Goal: Information Seeking & Learning: Learn about a topic

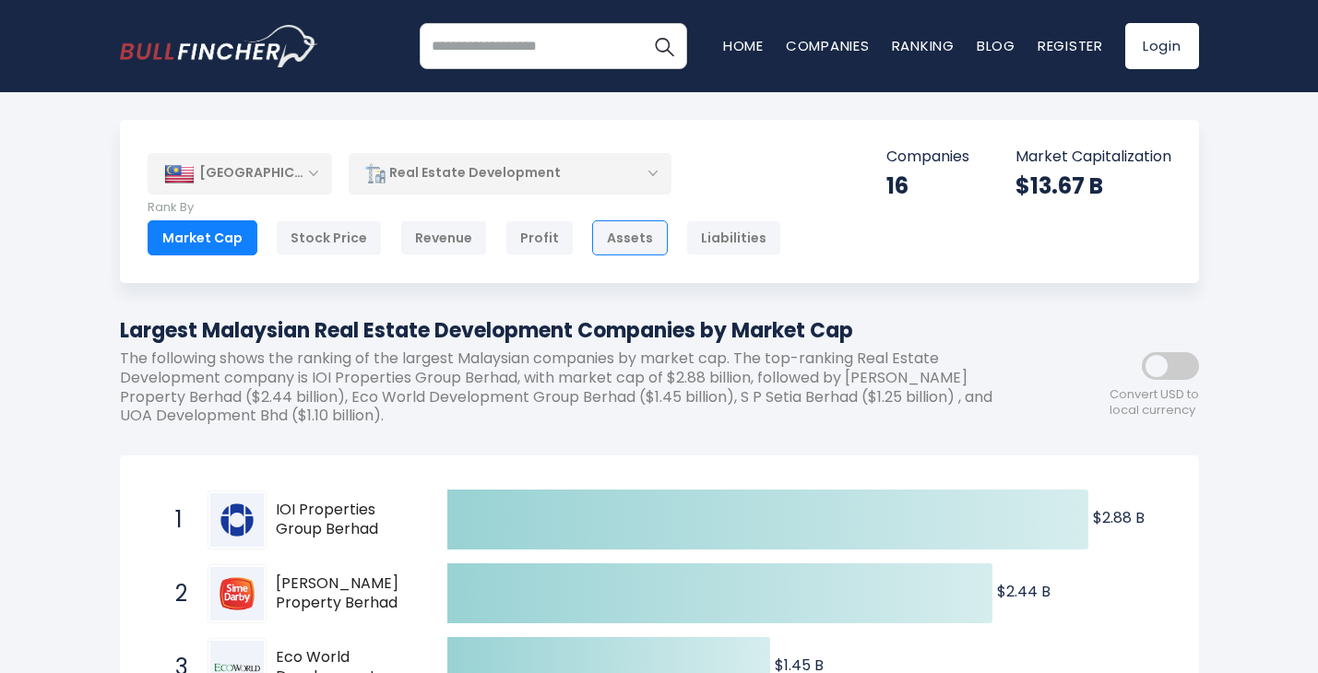
click at [621, 235] on div "Assets" at bounding box center [630, 237] width 76 height 35
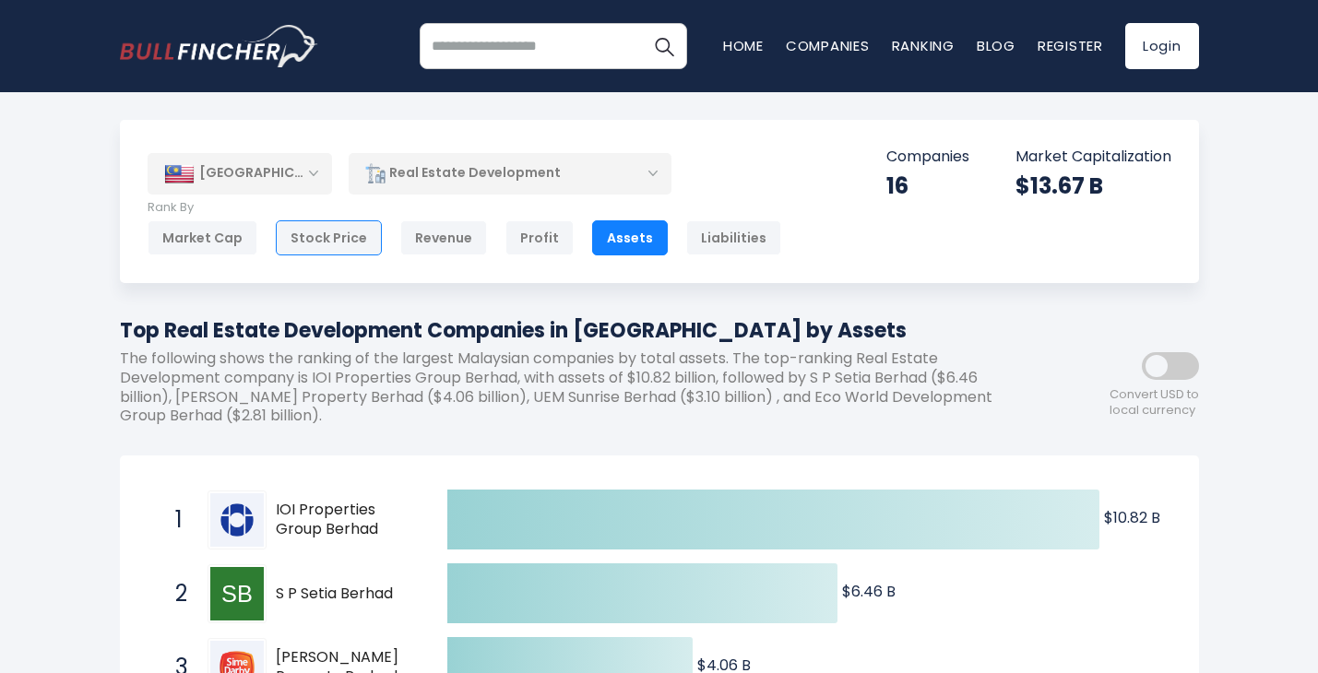
click at [325, 238] on div "Stock Price" at bounding box center [329, 237] width 106 height 35
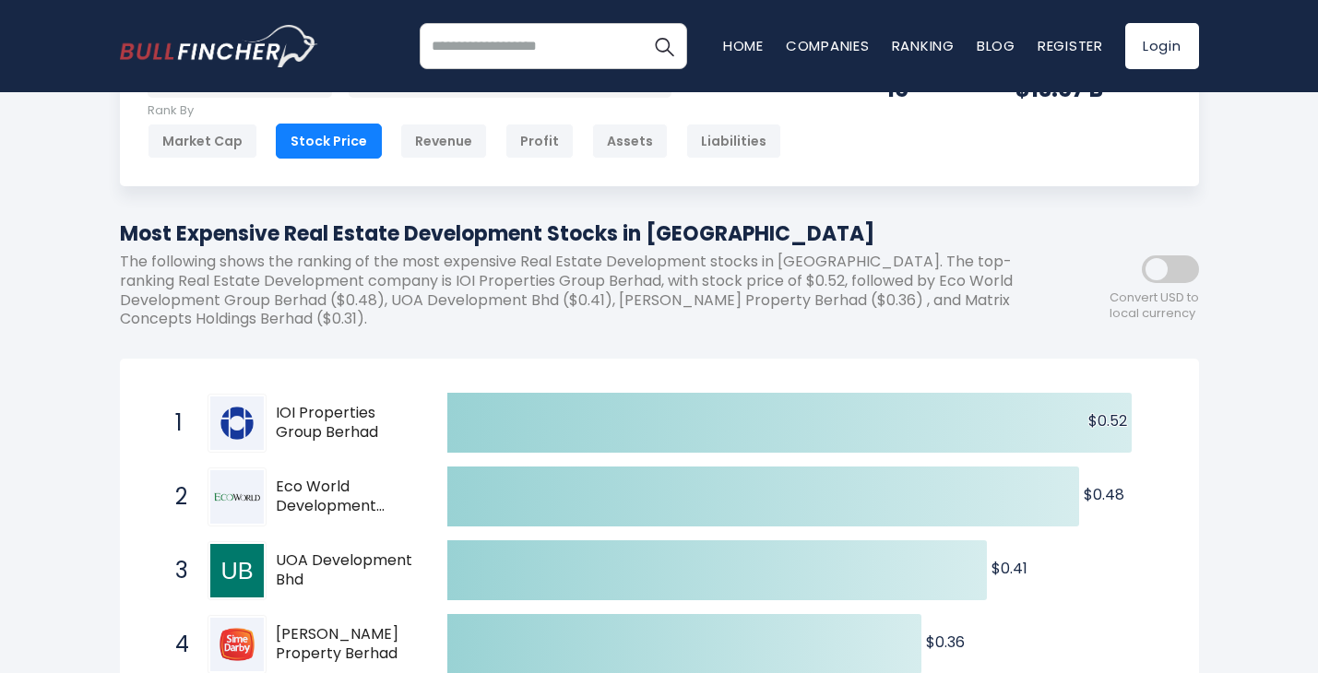
scroll to position [93, 0]
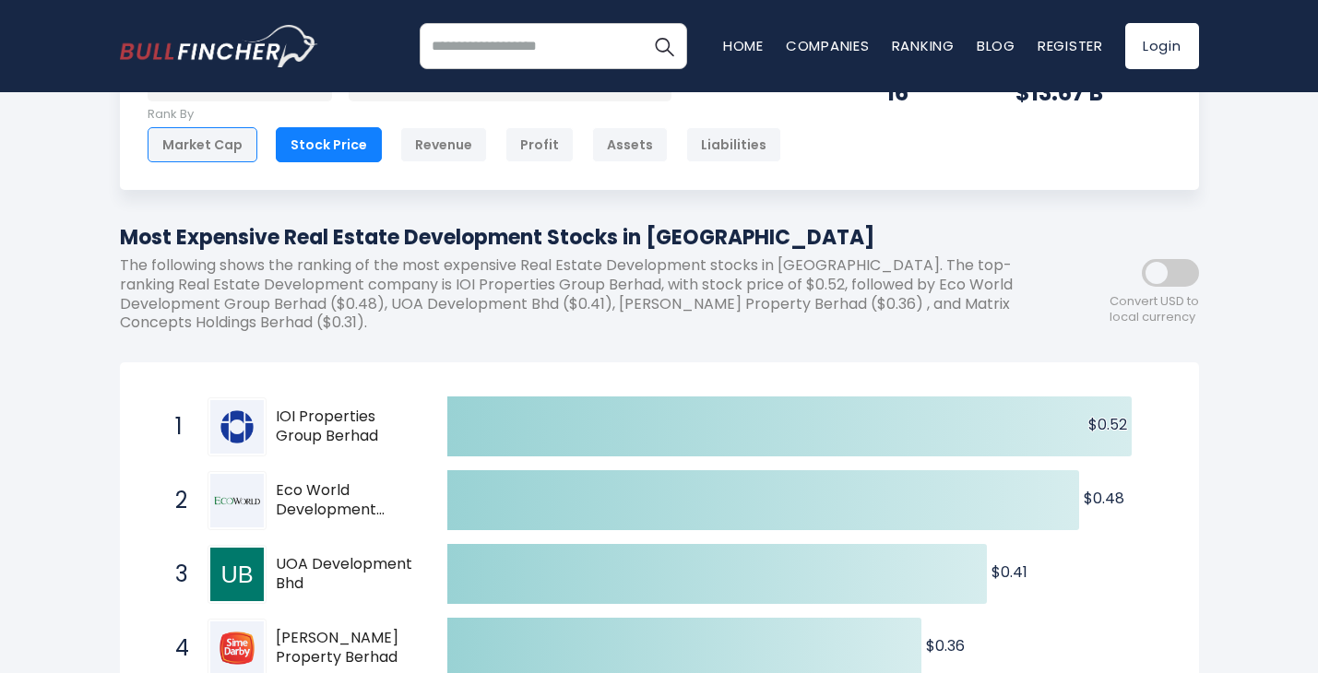
click at [208, 152] on div "Market Cap" at bounding box center [203, 144] width 110 height 35
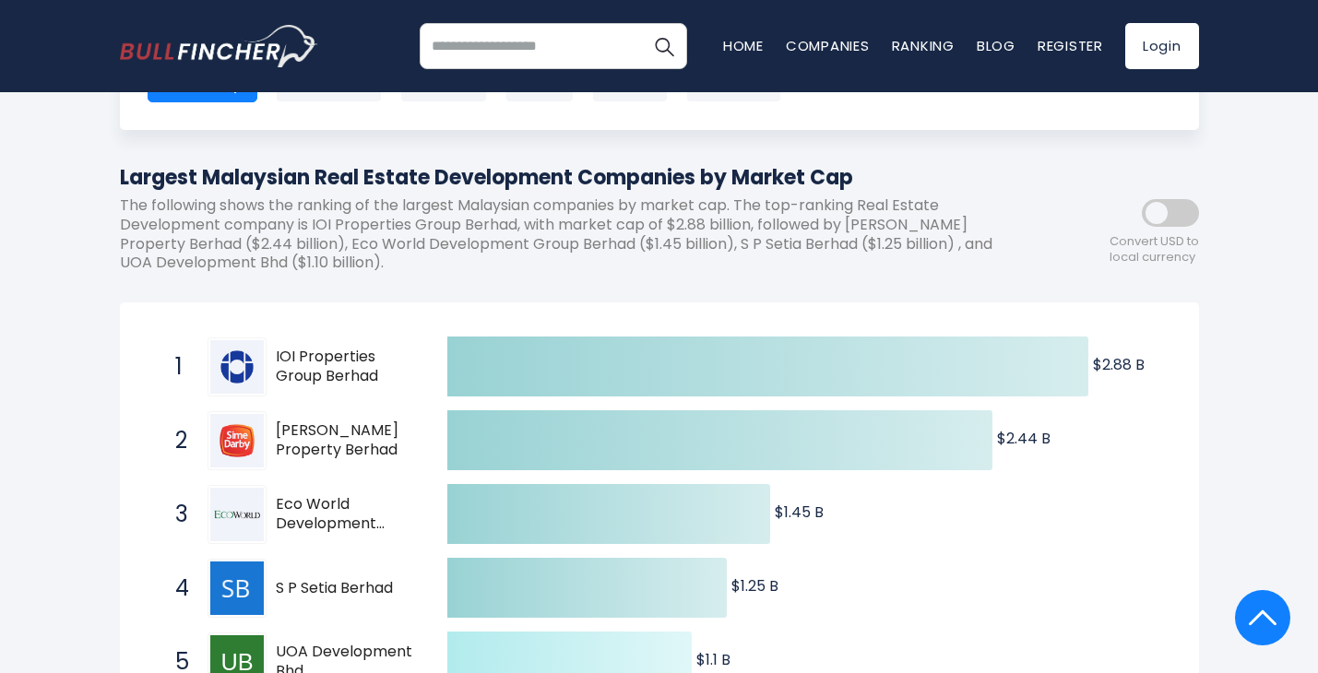
scroll to position [116, 0]
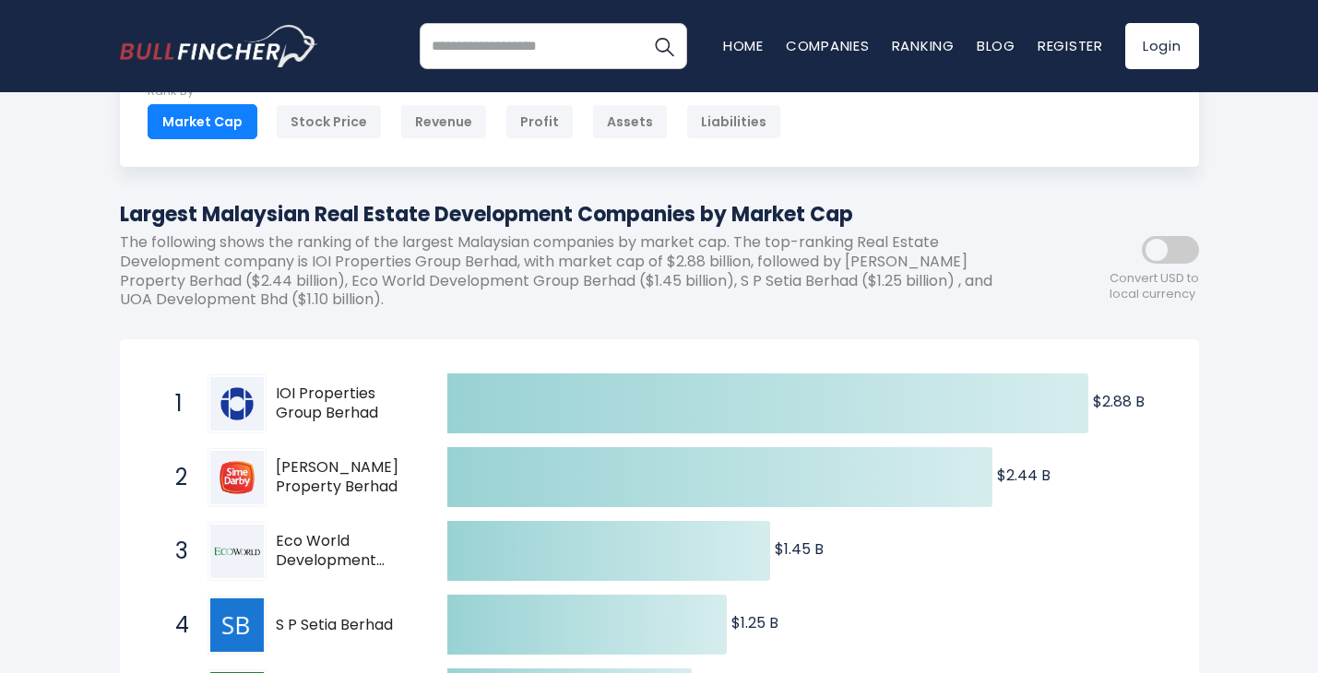
click at [1162, 259] on span at bounding box center [1170, 250] width 57 height 28
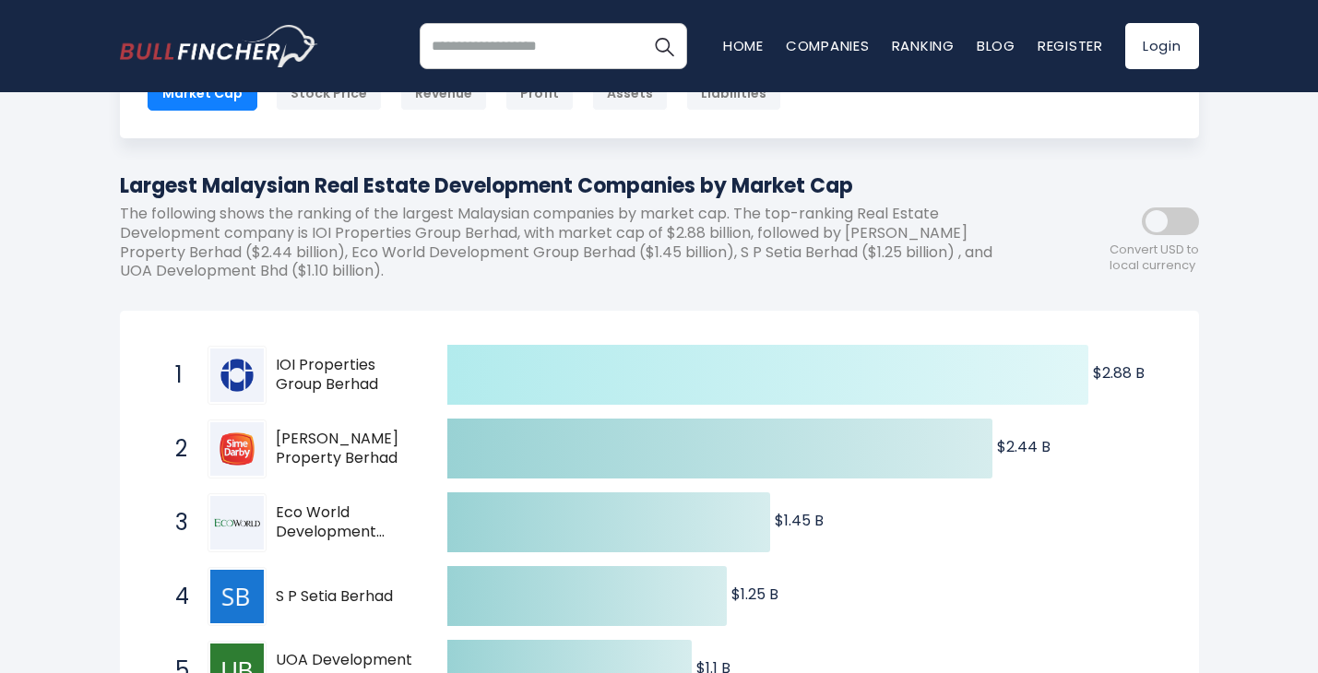
click at [954, 384] on icon at bounding box center [767, 375] width 641 height 60
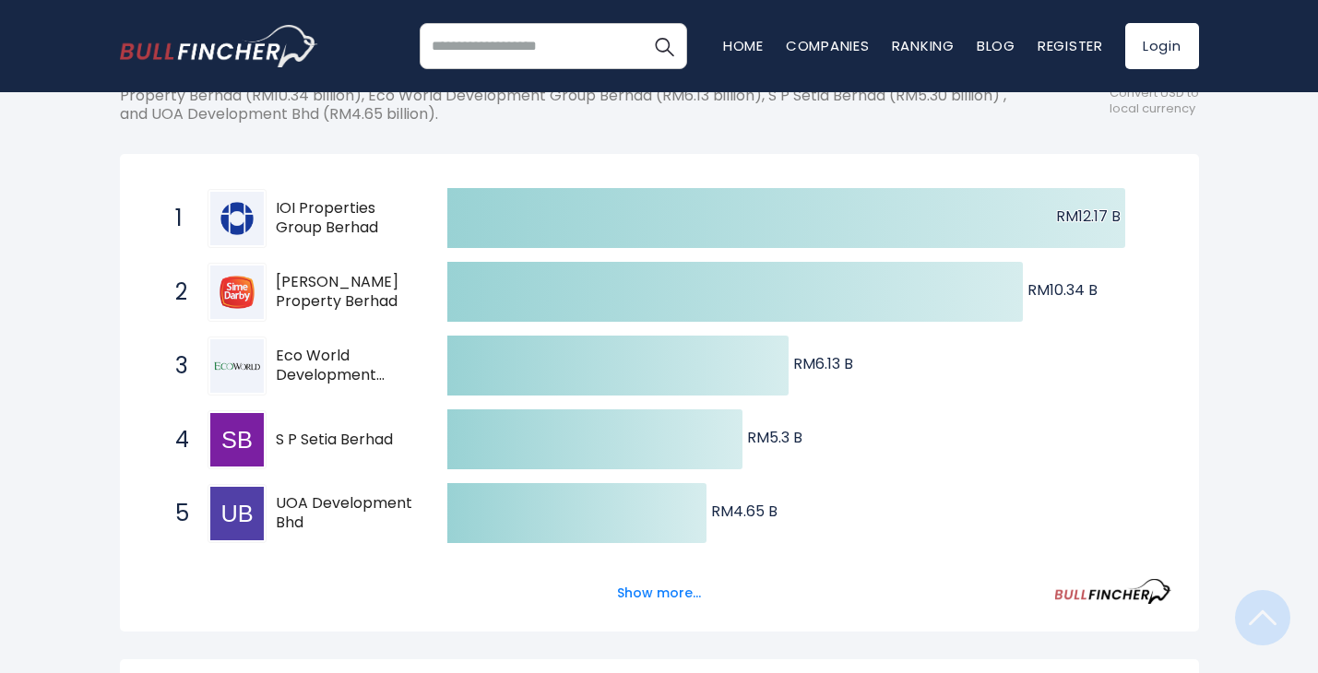
scroll to position [326, 0]
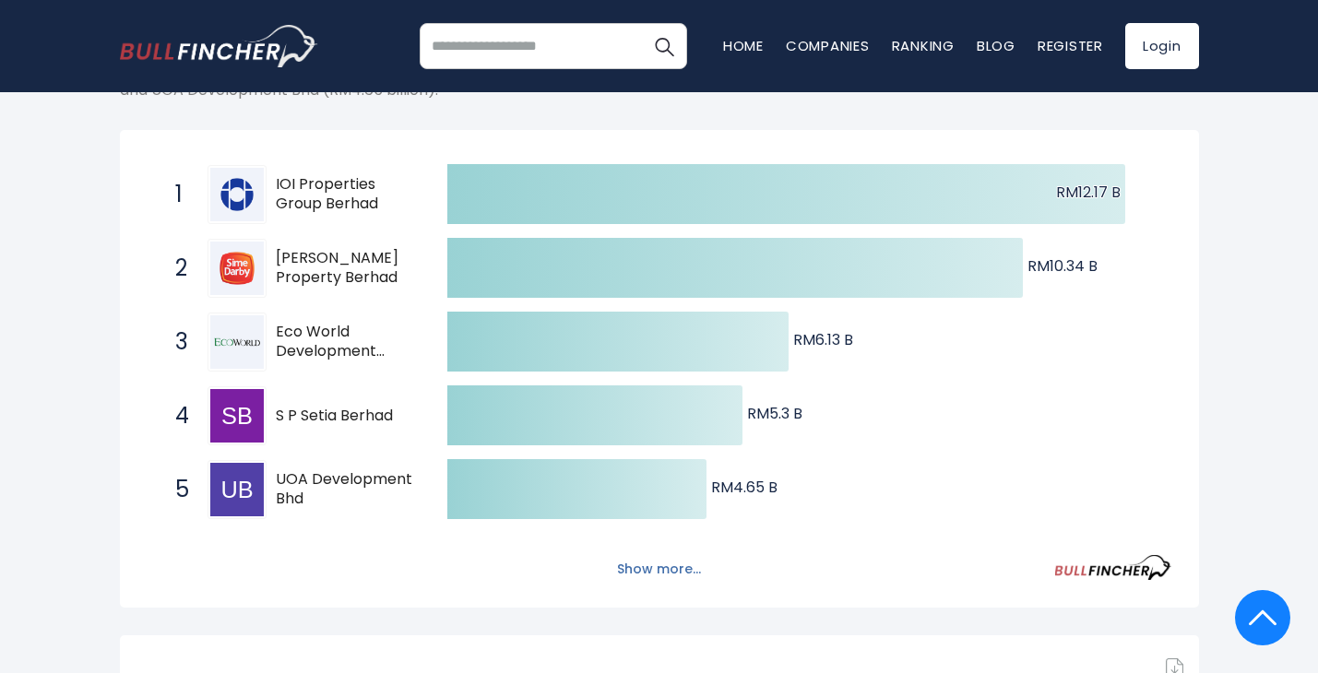
click at [657, 581] on button "Show more..." at bounding box center [659, 569] width 106 height 30
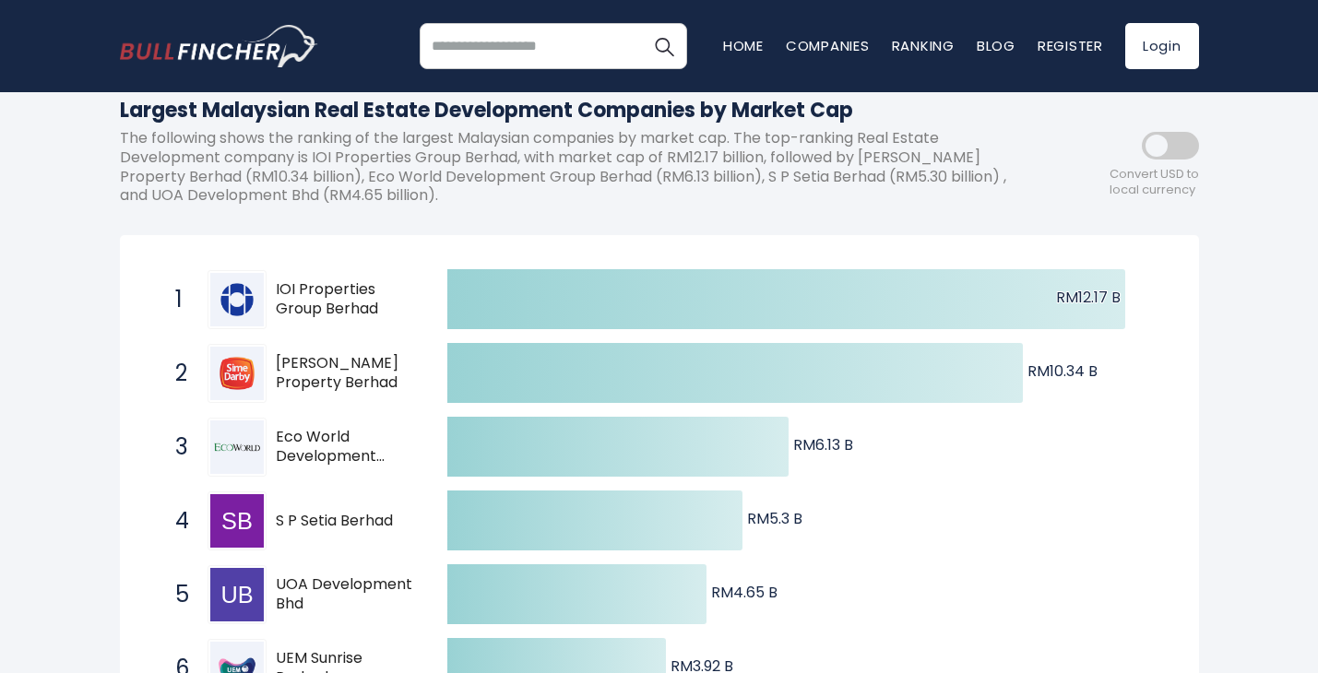
scroll to position [208, 0]
